Goal: Information Seeking & Learning: Learn about a topic

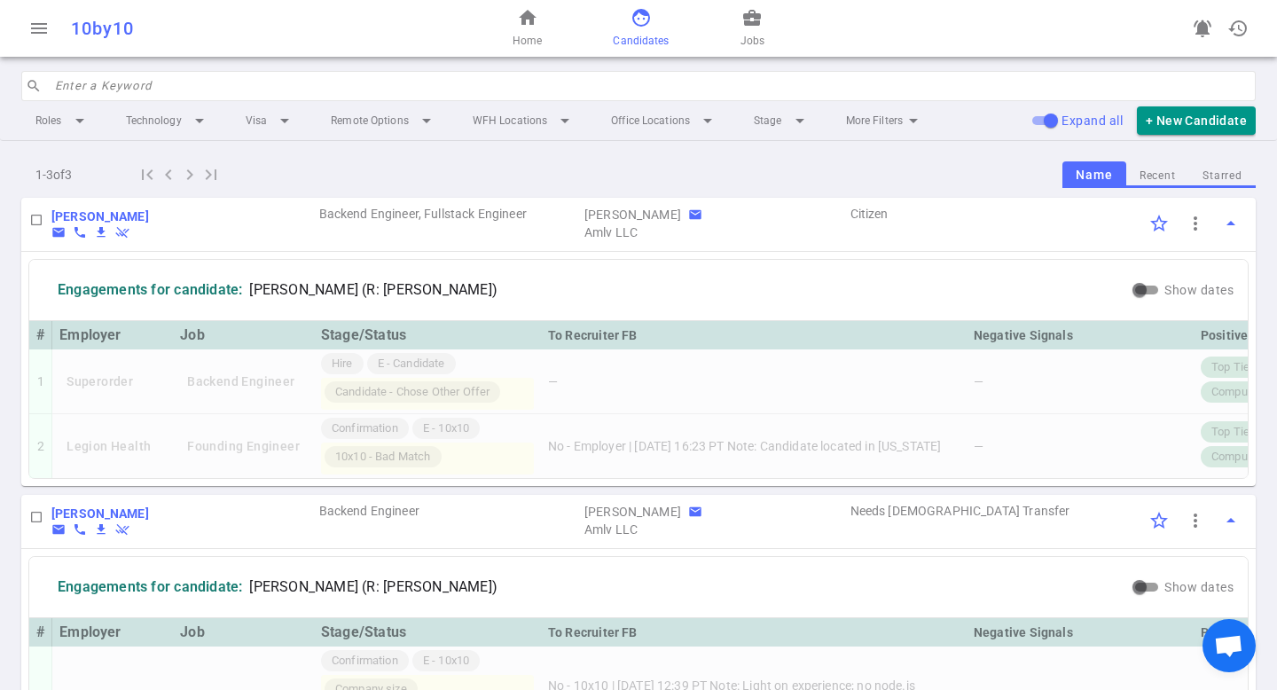
scroll to position [361, 0]
click at [742, 28] on link "business_center Jobs" at bounding box center [753, 28] width 24 height 43
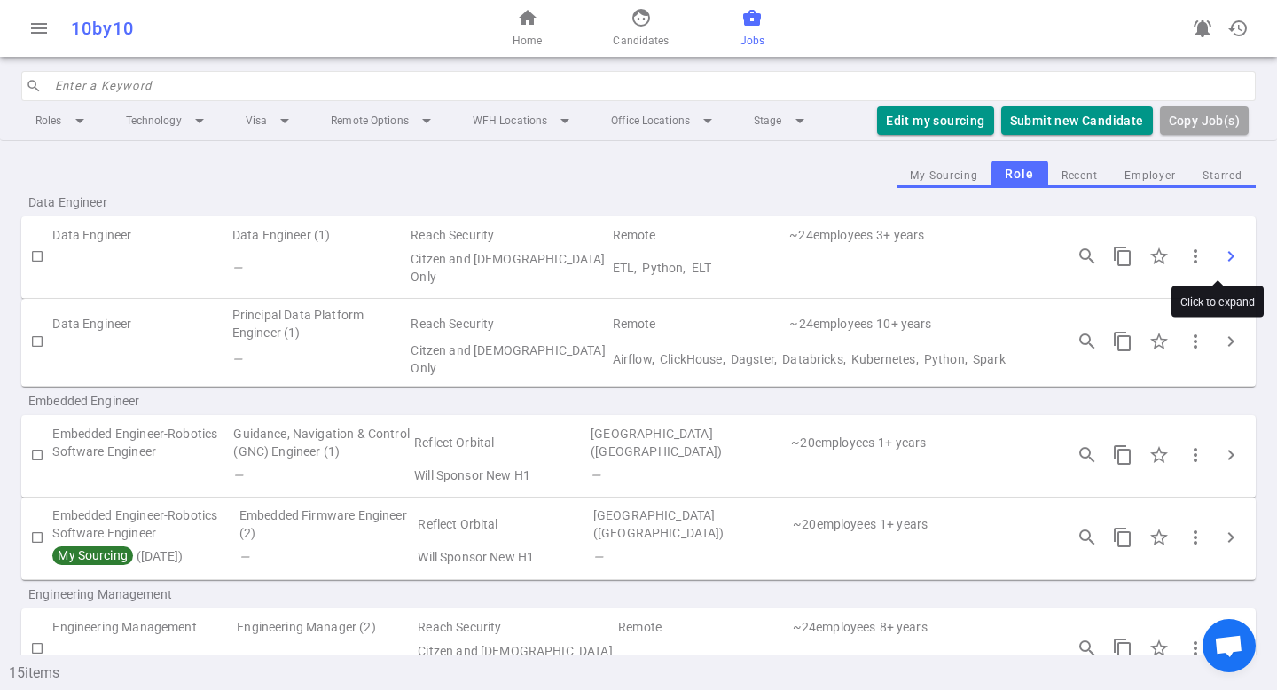
click at [1221, 255] on span "chevron_right" at bounding box center [1230, 256] width 21 height 21
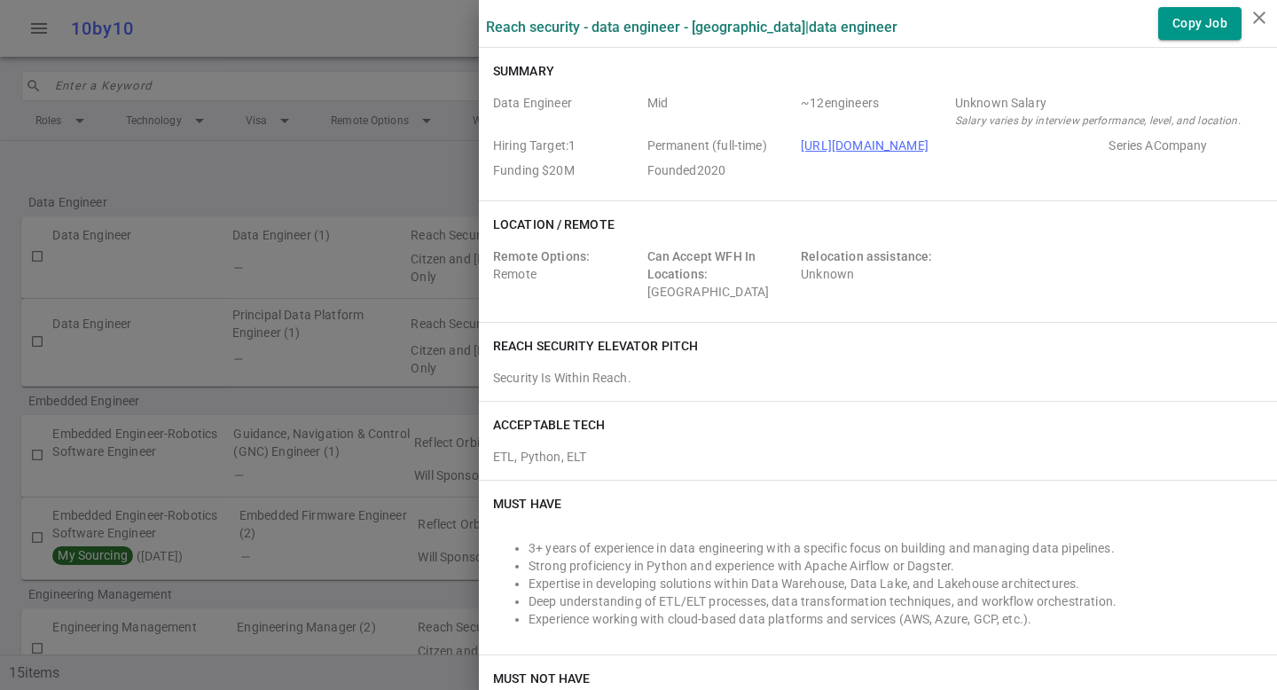
click at [378, 370] on div at bounding box center [638, 345] width 1277 height 690
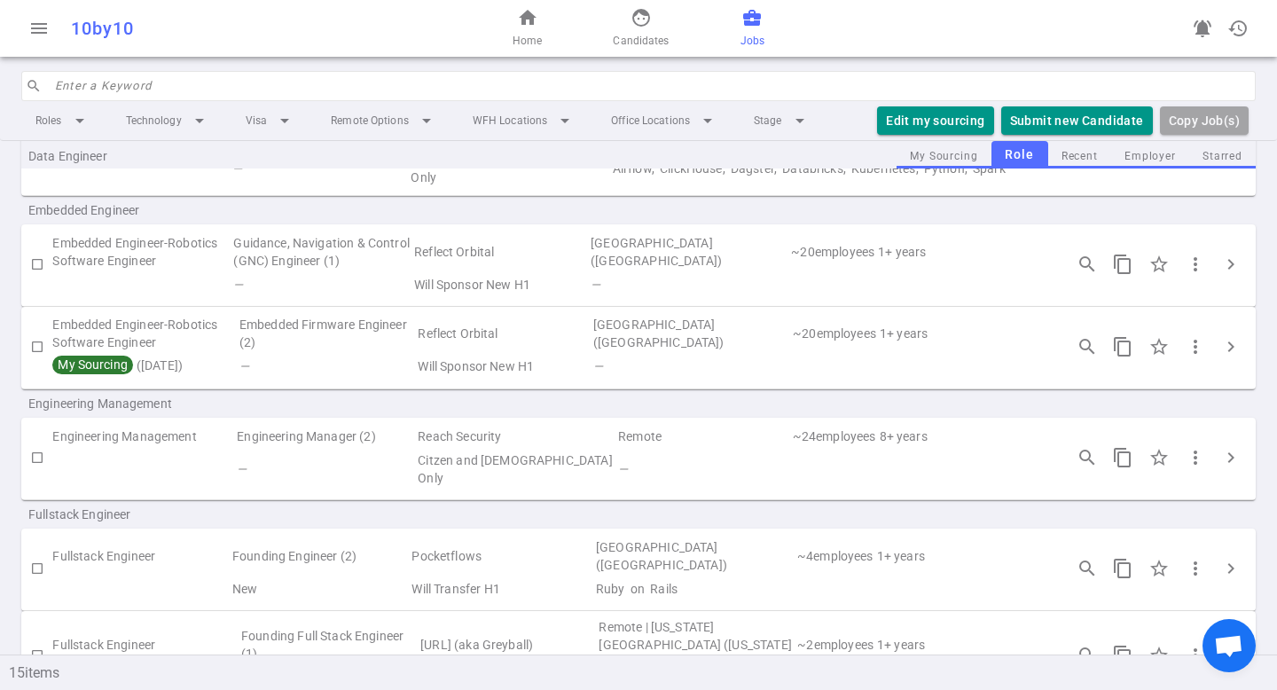
scroll to position [198, 0]
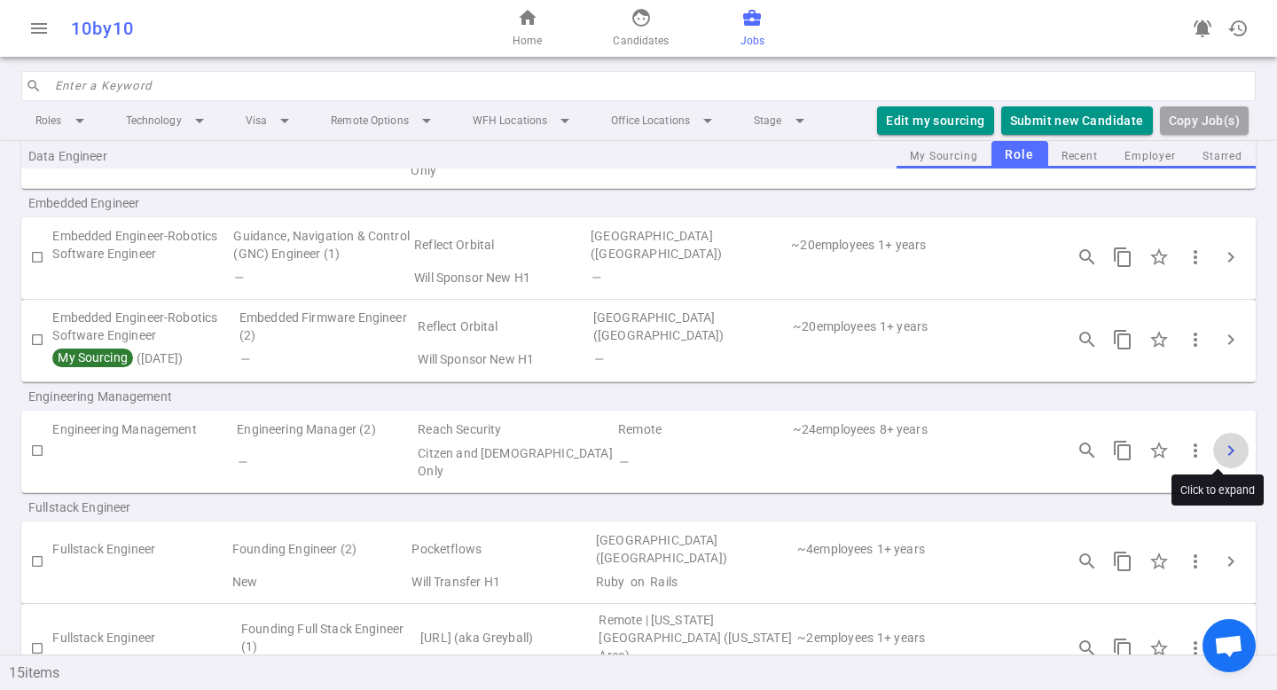
click at [1223, 451] on span "chevron_right" at bounding box center [1230, 450] width 21 height 21
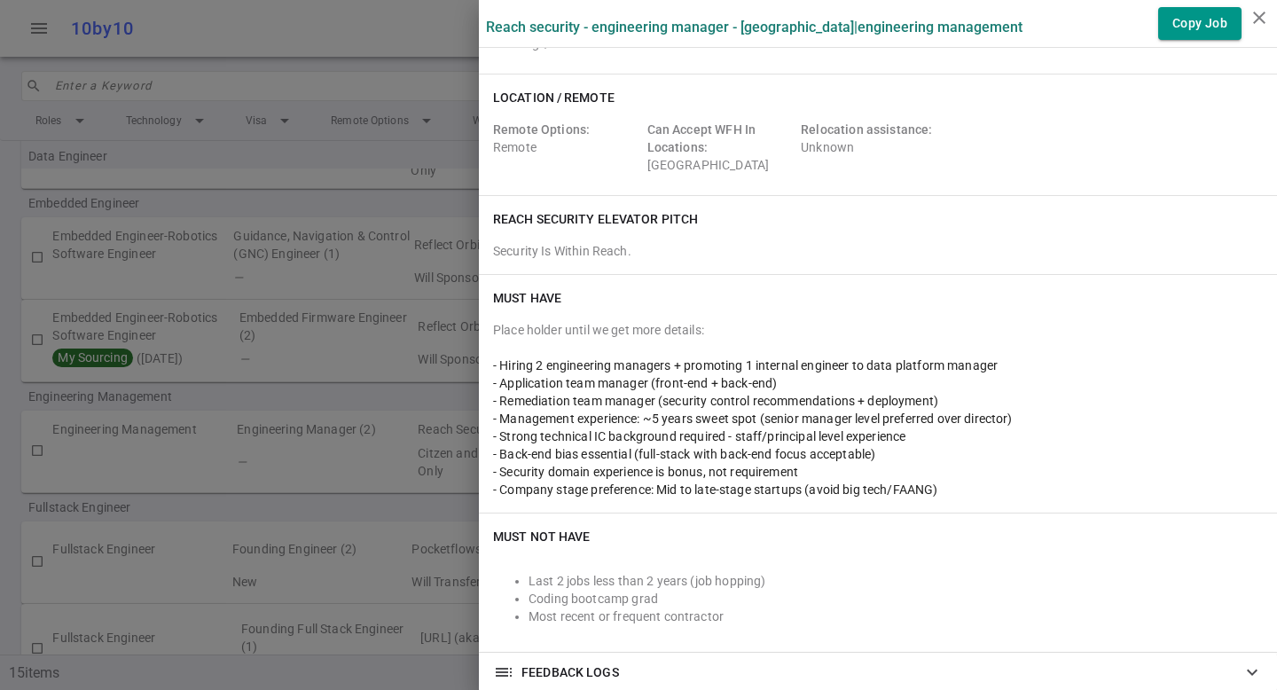
scroll to position [127, 0]
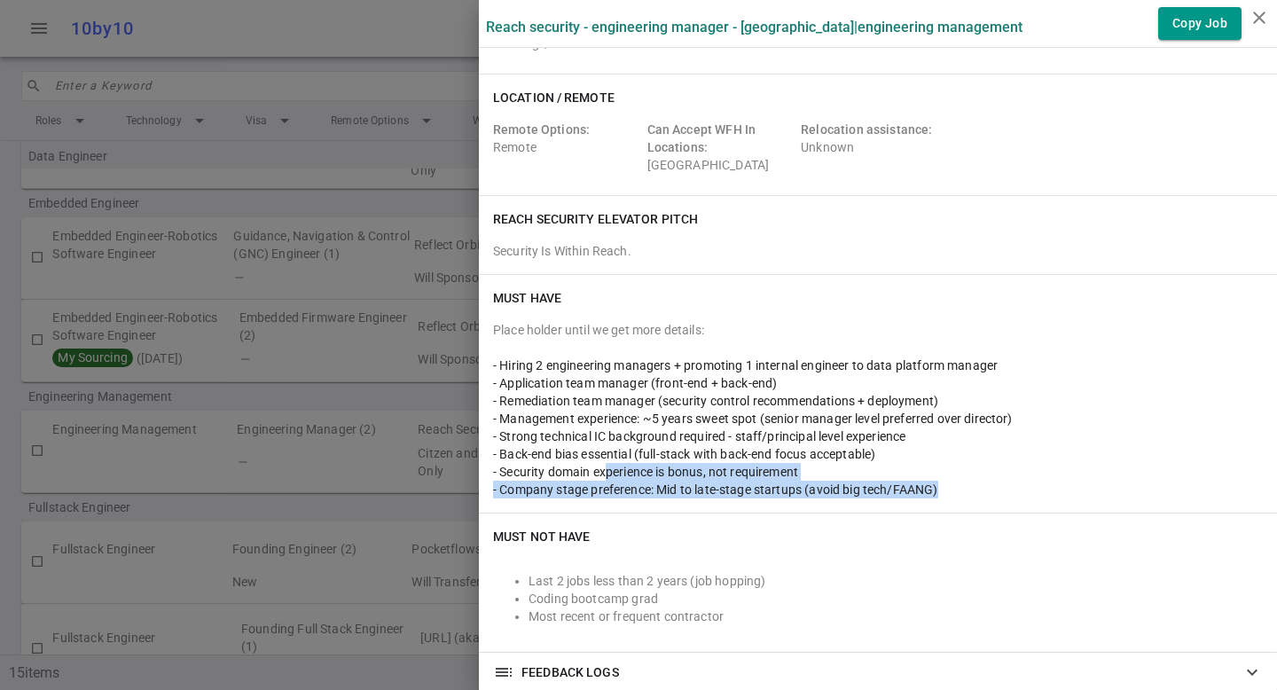
drag, startPoint x: 937, startPoint y: 490, endPoint x: 595, endPoint y: 465, distance: 342.5
click at [596, 465] on div "Place holder until we get more details: - Hiring 2 engineering managers + promo…" at bounding box center [878, 409] width 770 height 177
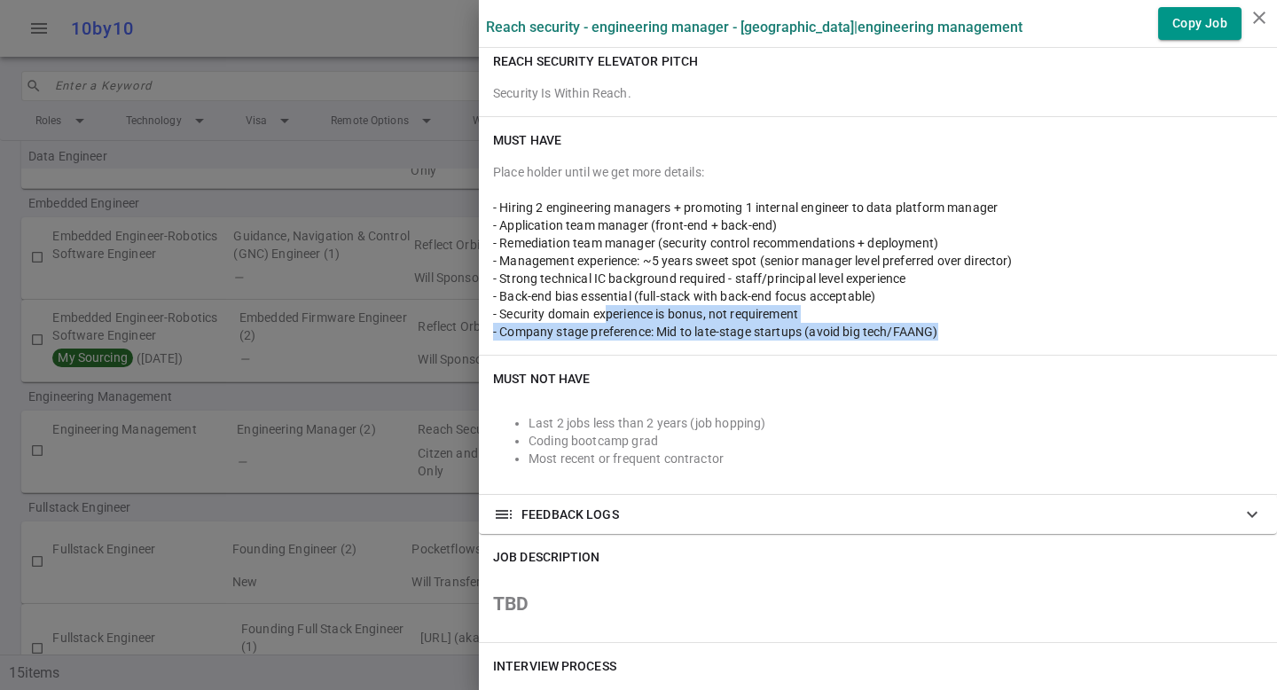
scroll to position [274, 0]
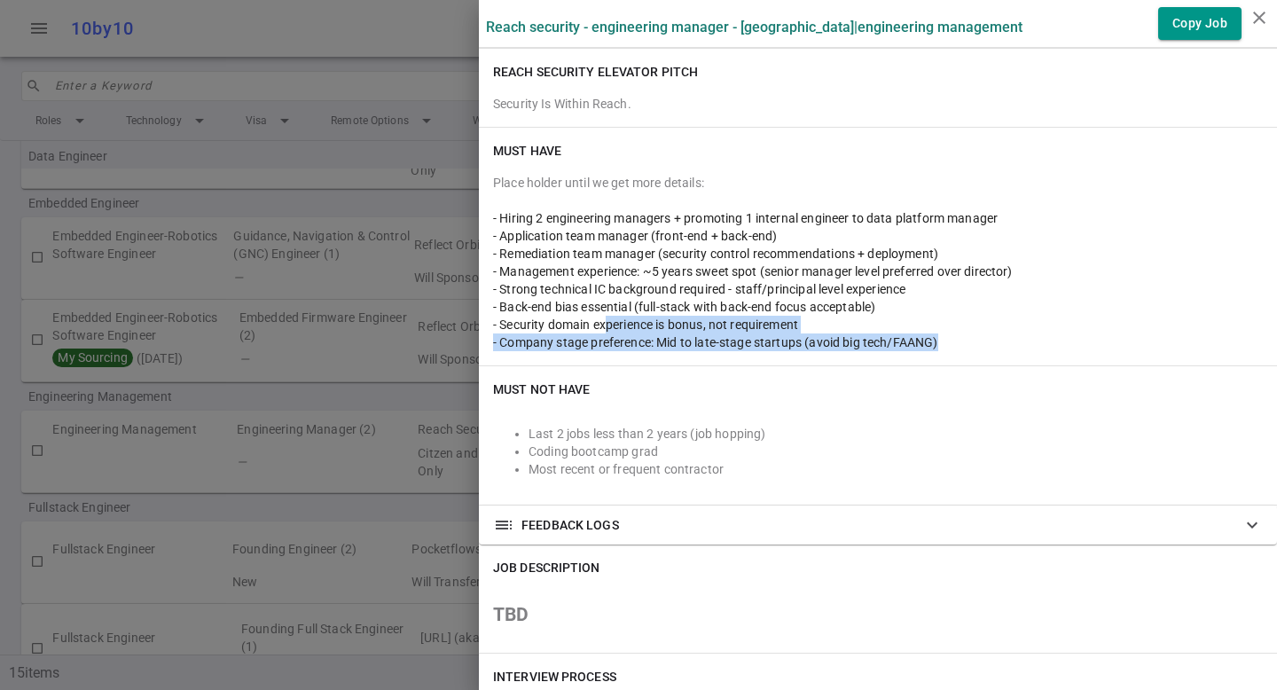
click at [522, 530] on span "FEEDBACK LOGS" at bounding box center [571, 525] width 98 height 18
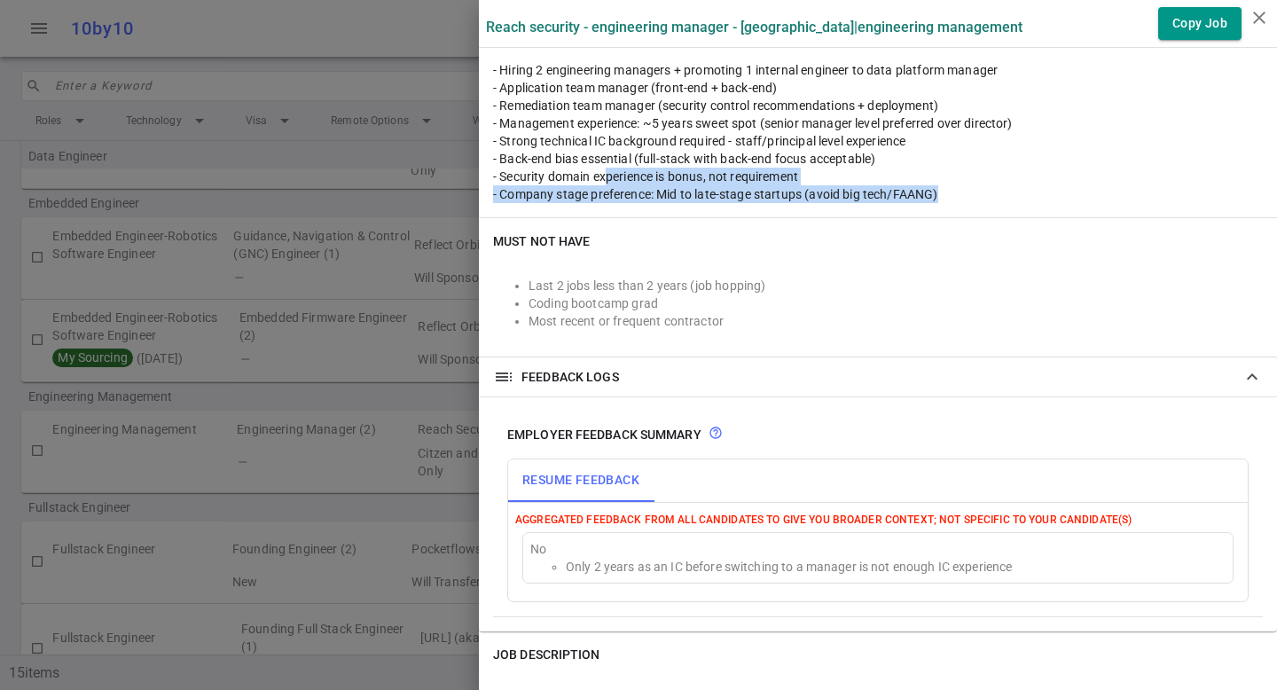
scroll to position [428, 0]
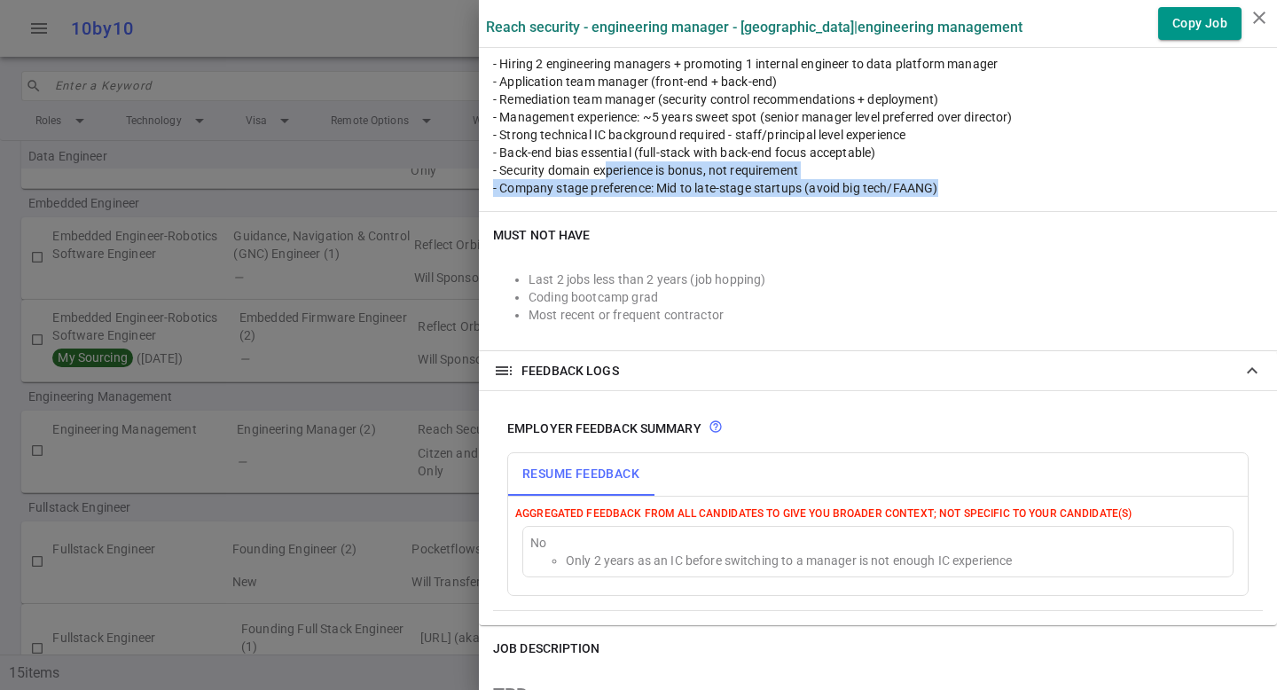
click at [720, 195] on div "- Company stage preference: Mid to late-stage startups (avoid big tech/FAANG)" at bounding box center [878, 188] width 770 height 18
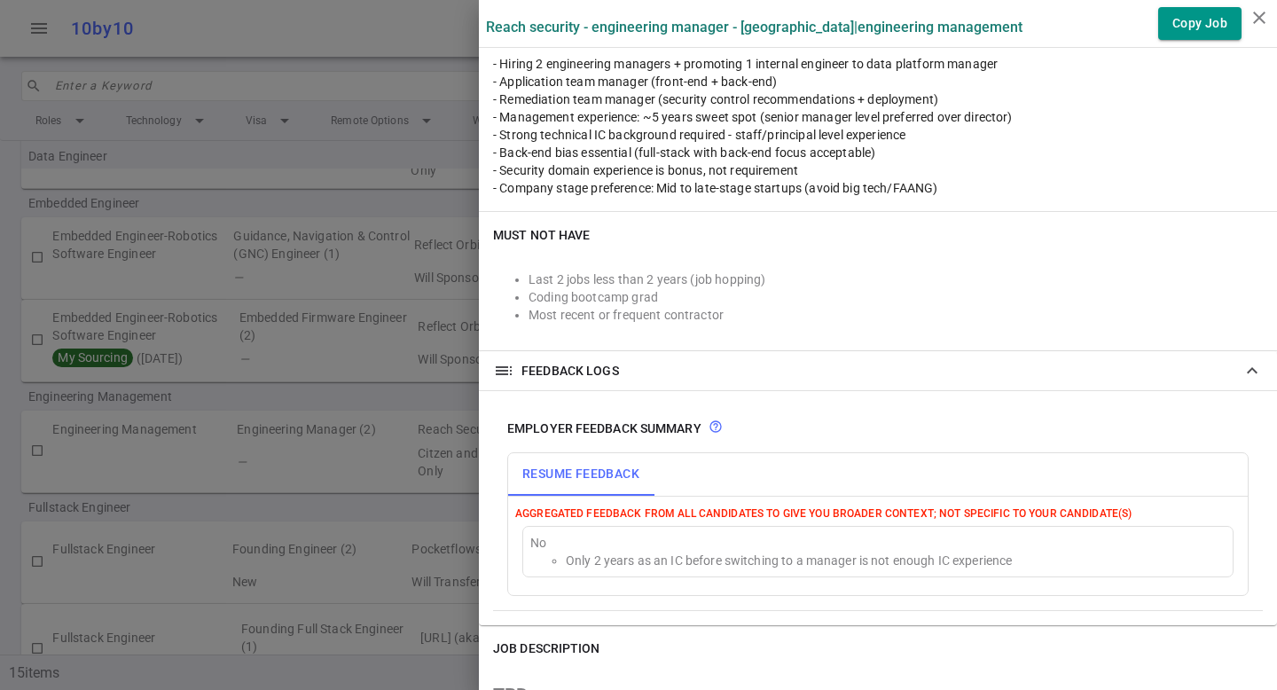
scroll to position [0, 0]
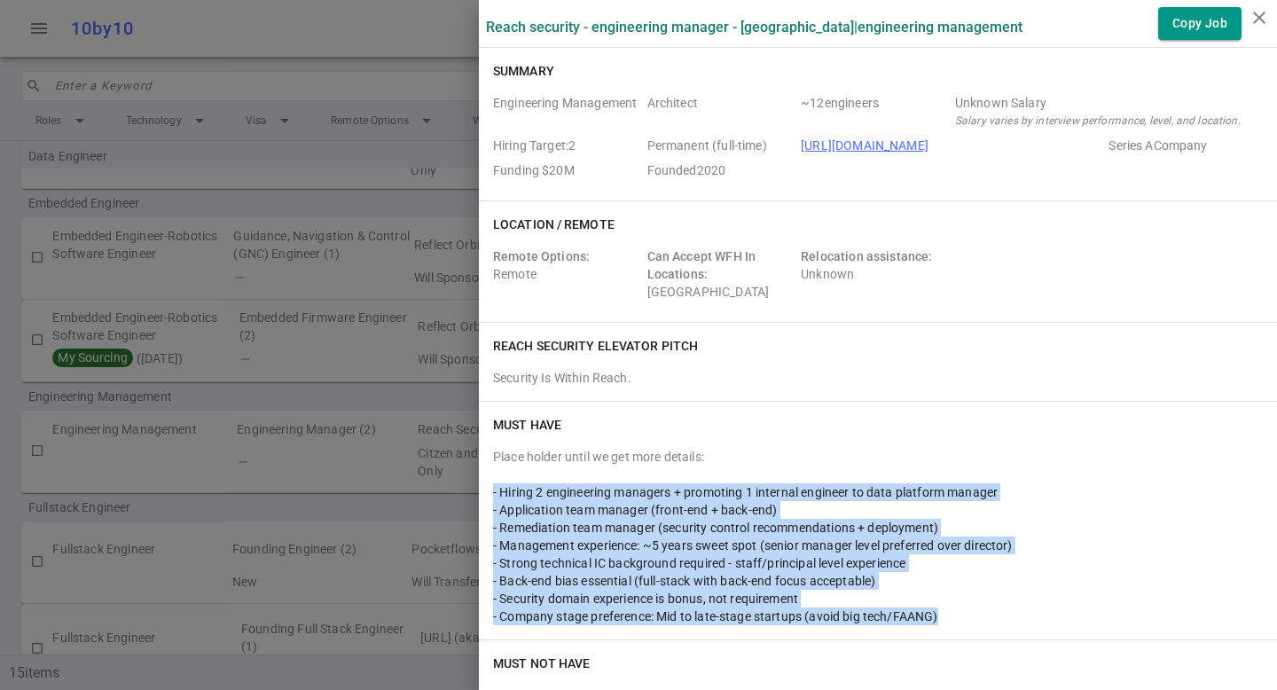
drag, startPoint x: 957, startPoint y: 623, endPoint x: 478, endPoint y: 492, distance: 496.4
click at [479, 492] on div "Must Have Place holder until we get more details: - Hiring 2 engineering manage…" at bounding box center [878, 521] width 798 height 238
copy div "- Hiring 2 engineering managers + promoting 1 internal engineer to data platfor…"
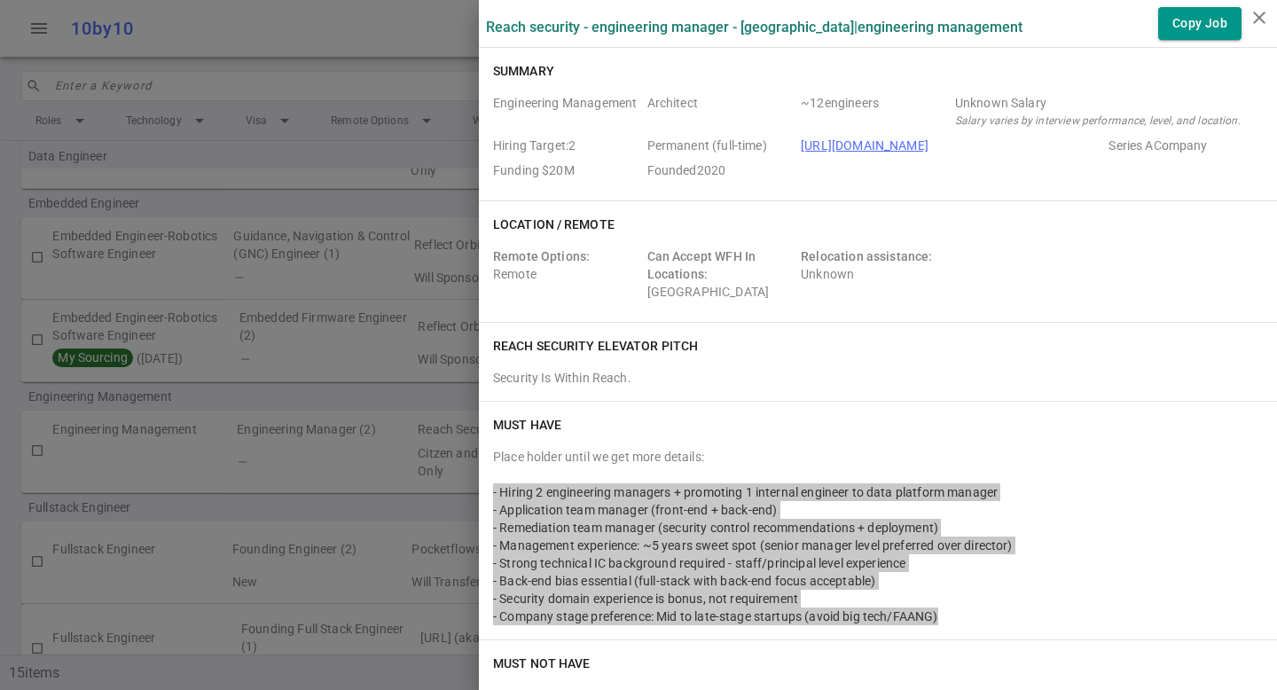
drag, startPoint x: 888, startPoint y: 147, endPoint x: 1079, endPoint y: 7, distance: 236.7
click at [0, 0] on div "Reach Security - Engineering Manager - Sunnyvale | Engineering Management Copy …" at bounding box center [638, 345] width 1277 height 690
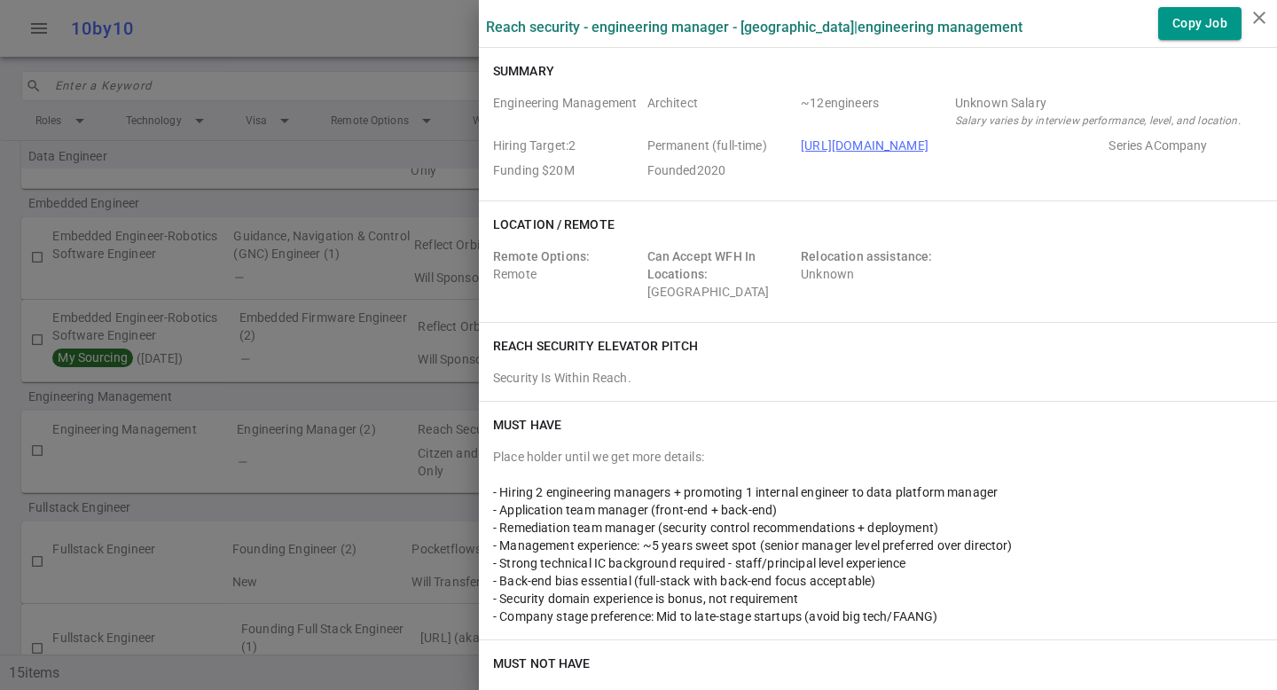
click at [788, 474] on div at bounding box center [878, 475] width 770 height 18
drag, startPoint x: 482, startPoint y: 489, endPoint x: 952, endPoint y: 618, distance: 487.6
click at [952, 618] on div "Place holder until we get more details: - Hiring 2 engineering managers + promo…" at bounding box center [878, 536] width 770 height 177
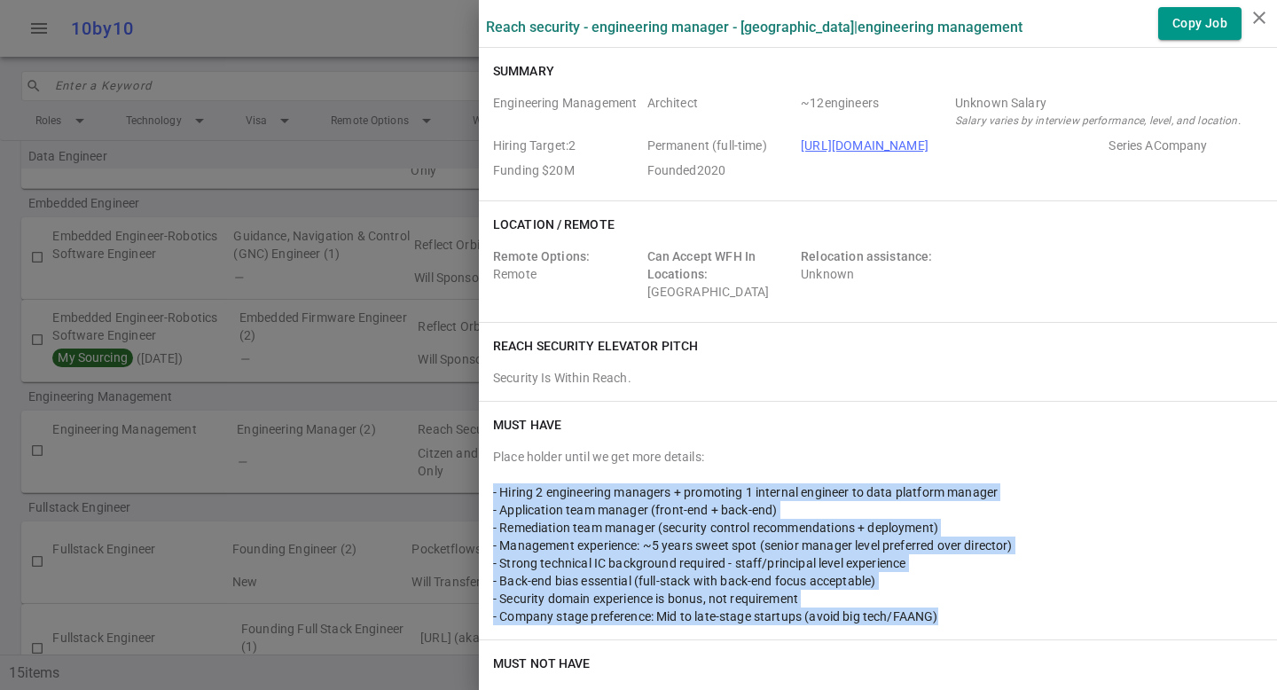
drag, startPoint x: 952, startPoint y: 618, endPoint x: 469, endPoint y: 486, distance: 500.3
click at [479, 486] on div "Must Have Place holder until we get more details: - Hiring 2 engineering manage…" at bounding box center [878, 521] width 798 height 238
copy div "- Hiring 2 engineering managers + promoting 1 internal engineer to data platfor…"
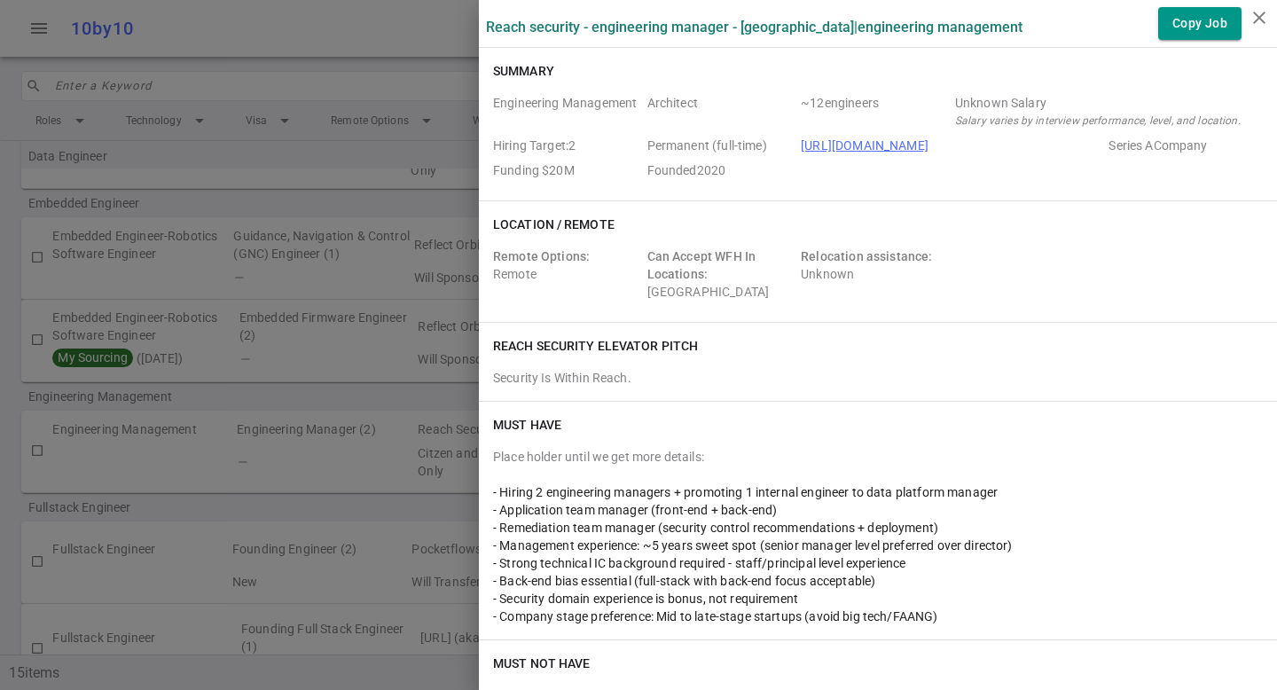
click at [931, 143] on span "https://reach.security/" at bounding box center [951, 146] width 301 height 18
drag, startPoint x: 932, startPoint y: 149, endPoint x: 789, endPoint y: 141, distance: 143.0
click at [801, 141] on span "https://reach.security/" at bounding box center [951, 146] width 301 height 18
copy link "https://reach.security/"
click at [631, 554] on div "- Strong technical IC background required - staff/principal level experience" at bounding box center [878, 563] width 770 height 18
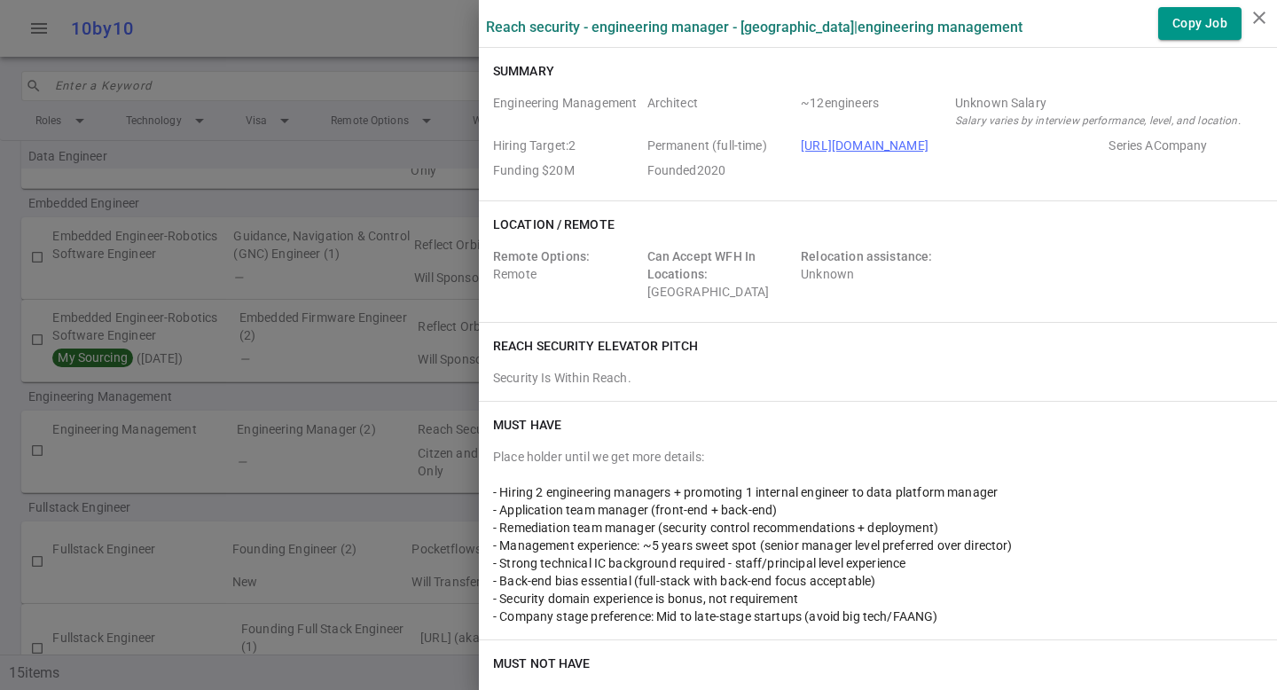
click at [624, 539] on span "- Management experience: ~5 years sweet spot (senior manager level preferred ov…" at bounding box center [753, 545] width 520 height 14
click at [625, 531] on span "- Remediation team manager (security control recommendations + deployment)" at bounding box center [715, 528] width 445 height 14
click at [626, 531] on span "- Remediation team manager (security control recommendations + deployment)" at bounding box center [715, 528] width 445 height 14
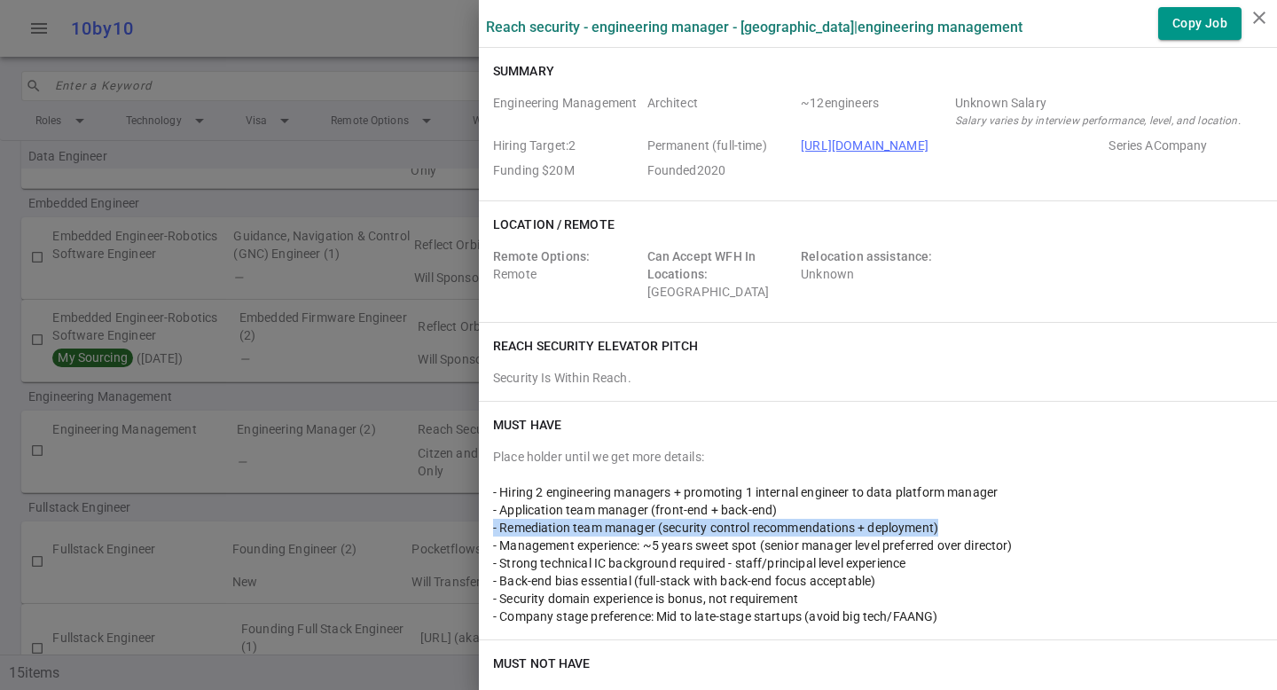
click at [626, 531] on span "- Remediation team manager (security control recommendations + deployment)" at bounding box center [715, 528] width 445 height 14
copy span "- Remediation team manager (security control recommendations + deployment)"
